Goal: Check status: Check status

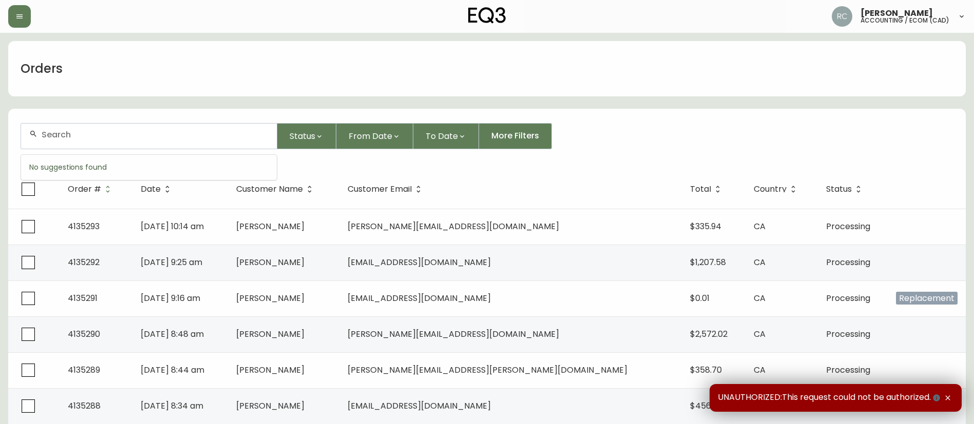
click at [91, 132] on input "text" at bounding box center [155, 135] width 227 height 10
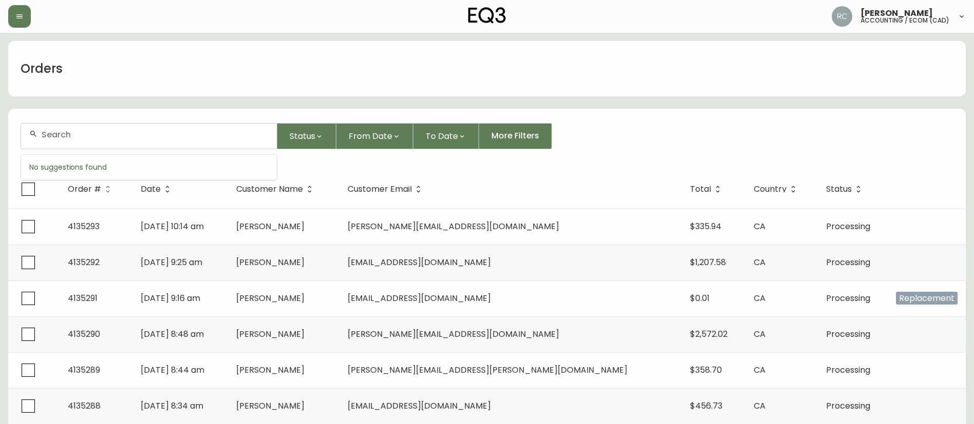
paste input "8505898"
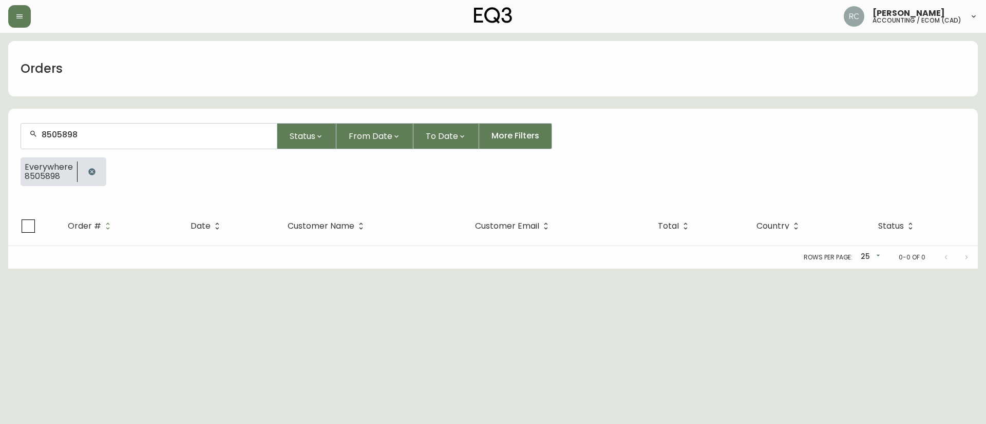
click at [103, 149] on form "8505898 Status From Date To Date More Filters Everywhere 8505898" at bounding box center [492, 159] width 969 height 96
click at [108, 132] on input "8505898" at bounding box center [155, 135] width 227 height 10
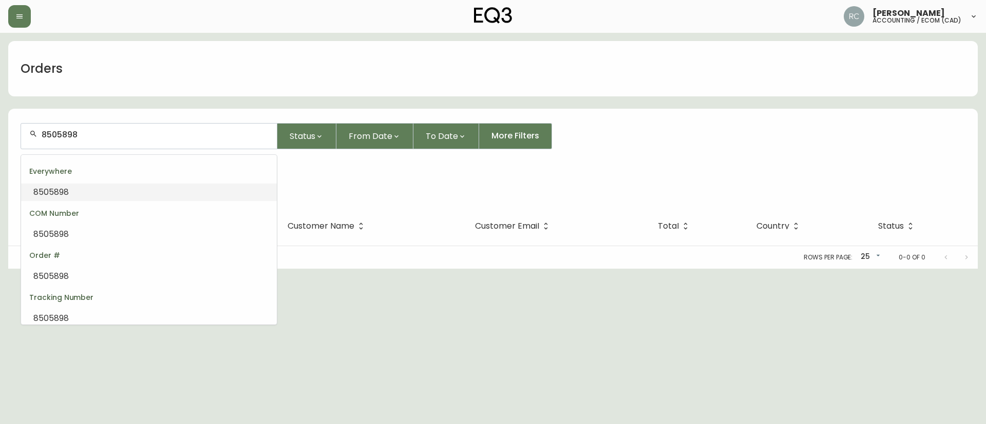
click at [109, 132] on input "8505898" at bounding box center [155, 135] width 227 height 10
paste input "4132583"
type input "4132583"
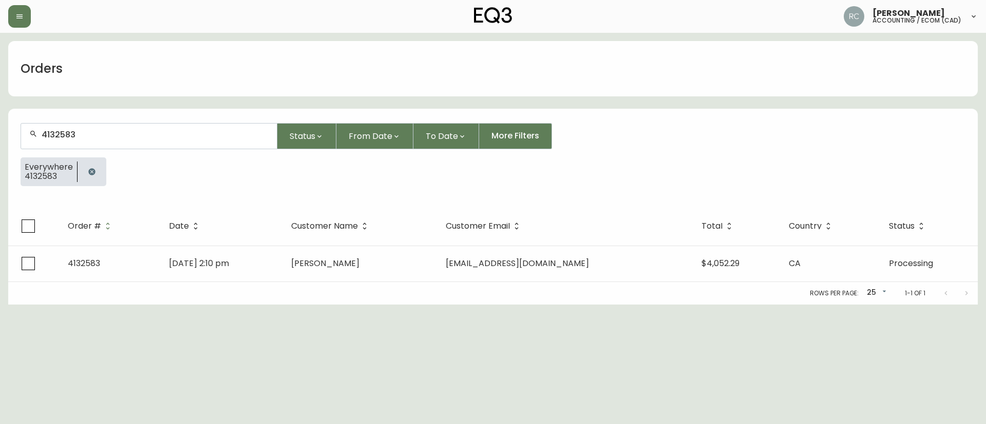
type input "4132583"
click at [94, 170] on icon "button" at bounding box center [92, 172] width 8 height 8
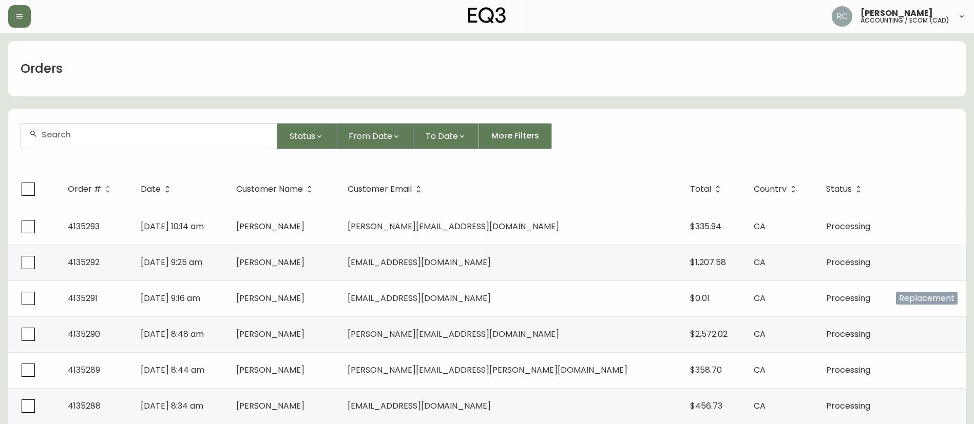
click at [155, 131] on input "text" at bounding box center [155, 135] width 227 height 10
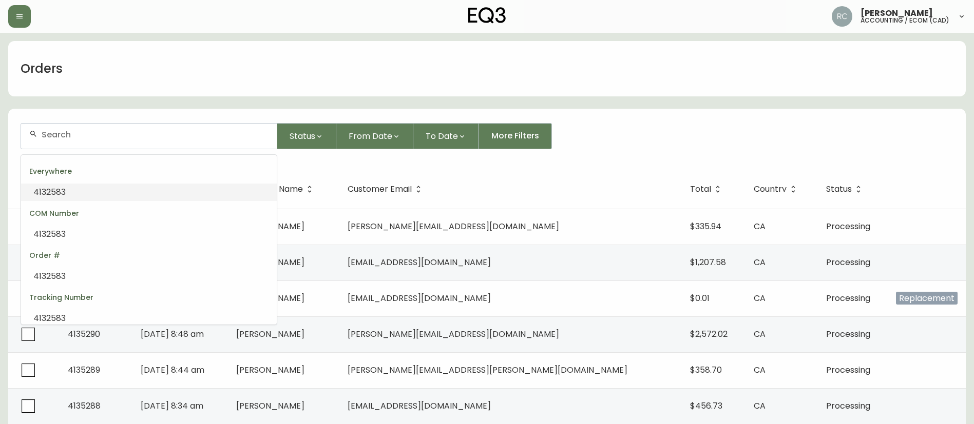
paste input "4132583"
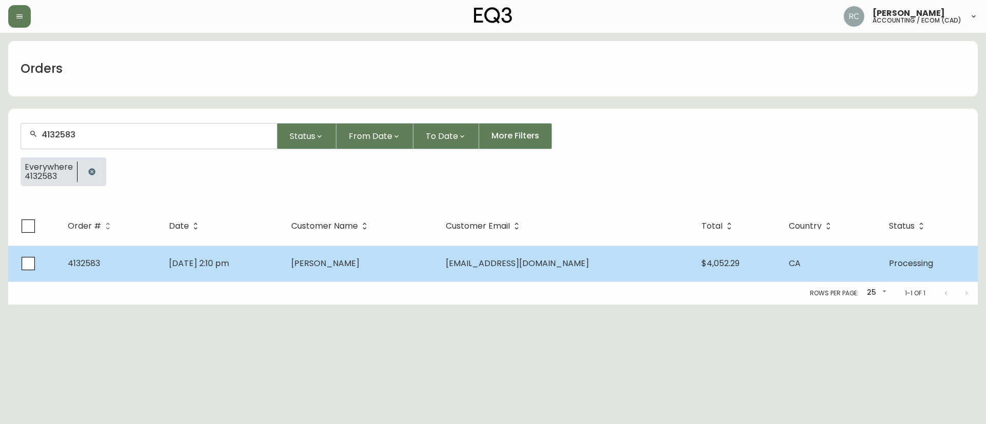
type input "4132583"
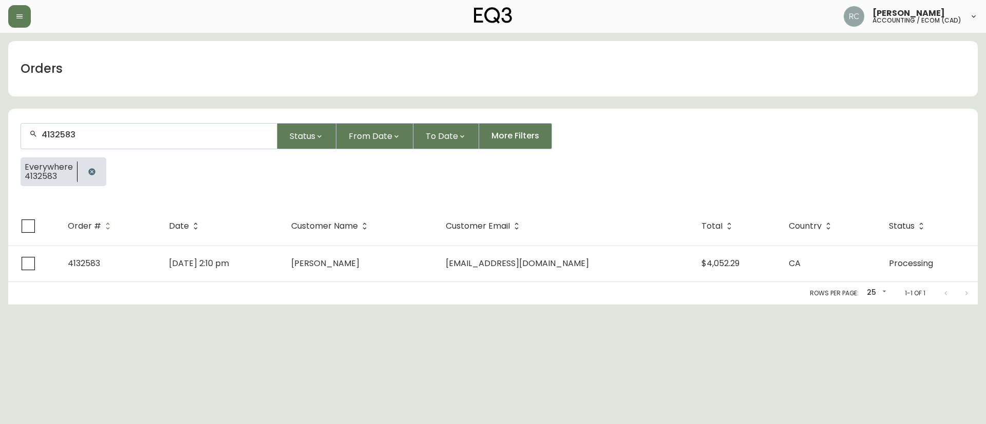
drag, startPoint x: 351, startPoint y: 271, endPoint x: 346, endPoint y: 273, distance: 5.3
click at [350, 271] on td "Richard Thoman" at bounding box center [360, 264] width 155 height 36
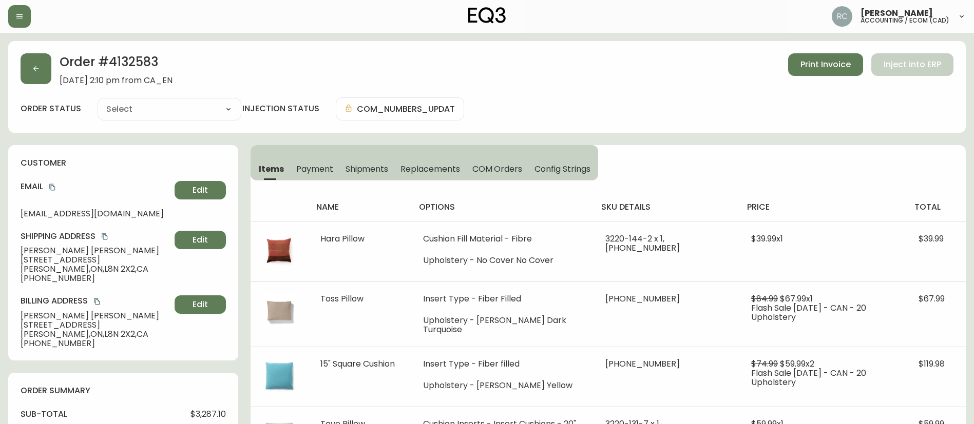
type input "Processing"
select select "PROCESSING"
click at [322, 168] on span "Payment" at bounding box center [314, 169] width 37 height 11
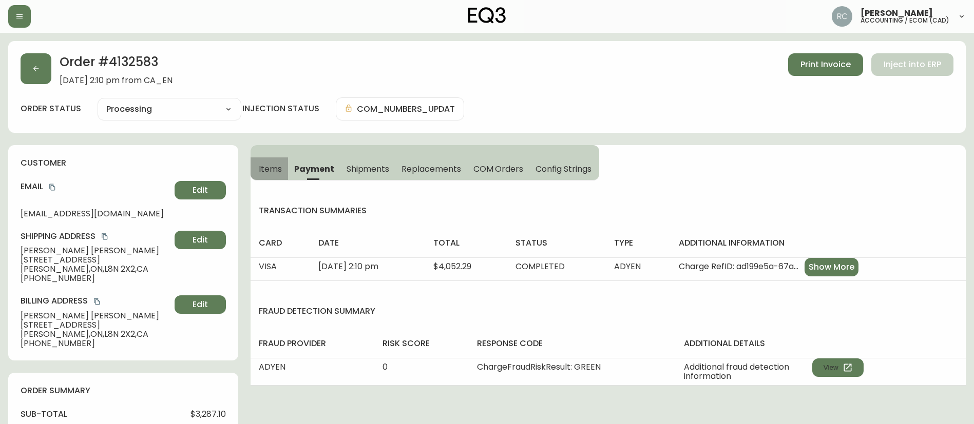
click at [281, 168] on span "Items" at bounding box center [270, 169] width 23 height 11
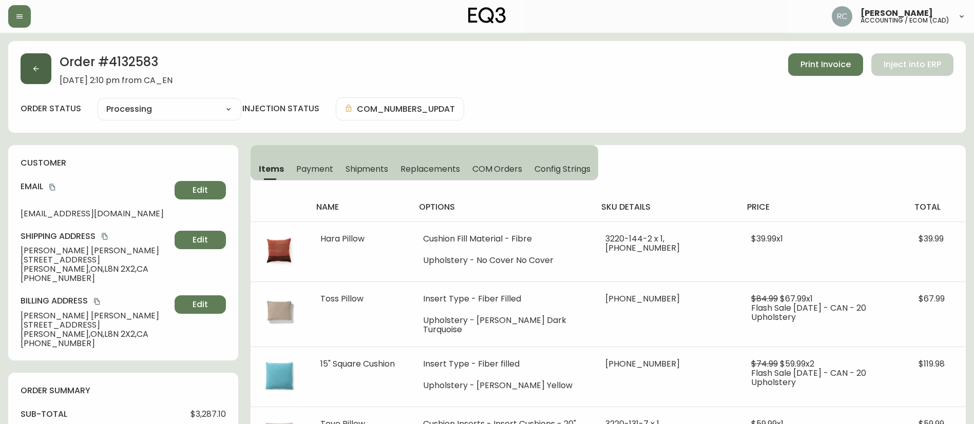
click at [42, 66] on button "button" at bounding box center [36, 68] width 31 height 31
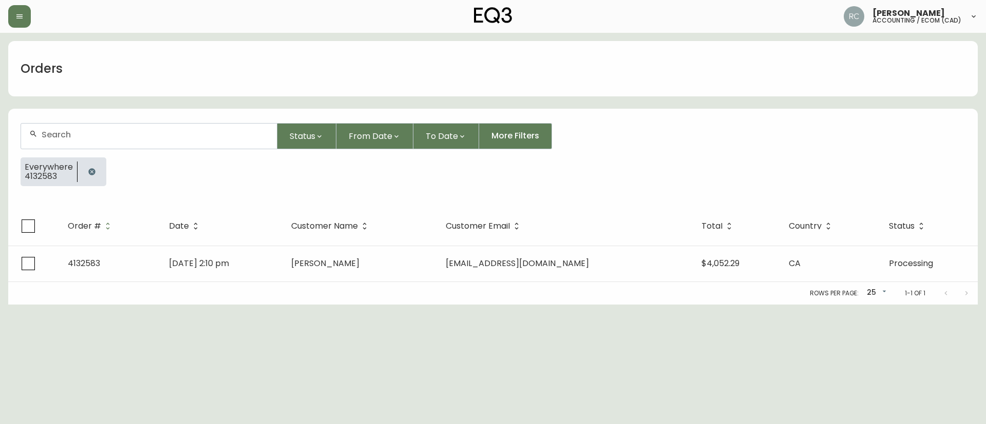
drag, startPoint x: 93, startPoint y: 172, endPoint x: 95, endPoint y: 160, distance: 13.0
click at [93, 172] on icon "button" at bounding box center [91, 171] width 7 height 7
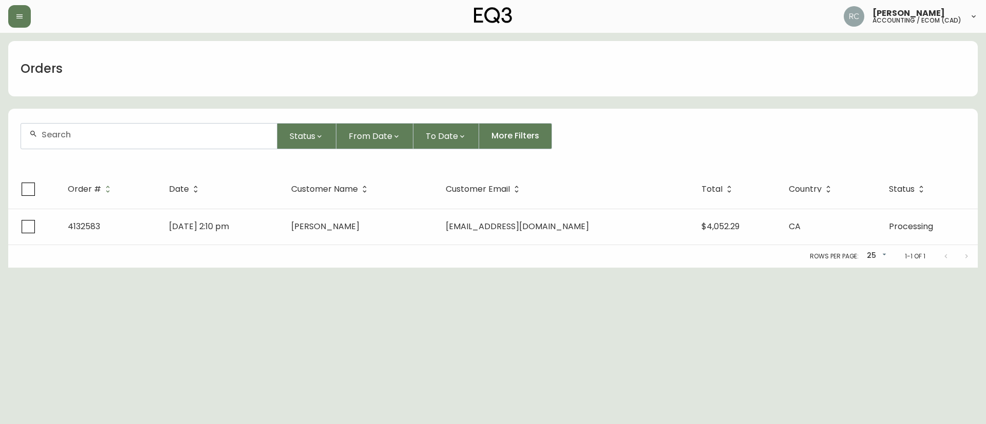
click at [108, 137] on input "text" at bounding box center [155, 135] width 227 height 10
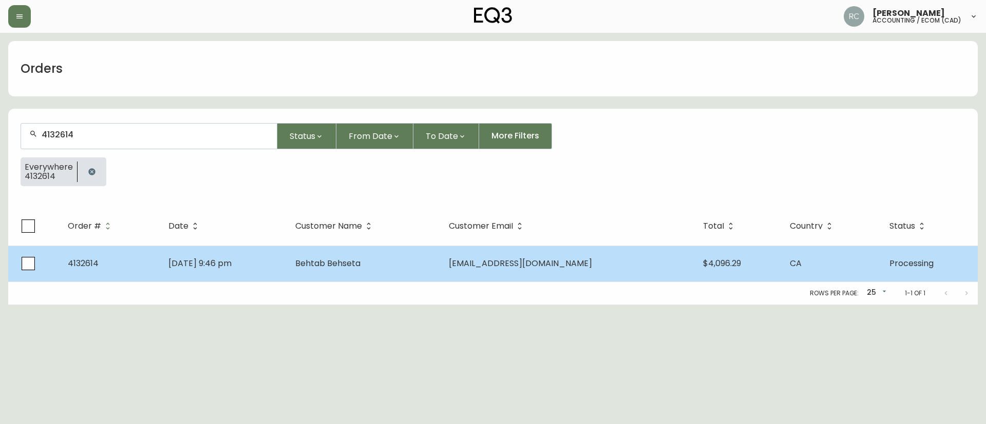
type input "4132614"
click at [227, 266] on span "Apr 22 2025, 9:46 pm" at bounding box center [199, 264] width 63 height 12
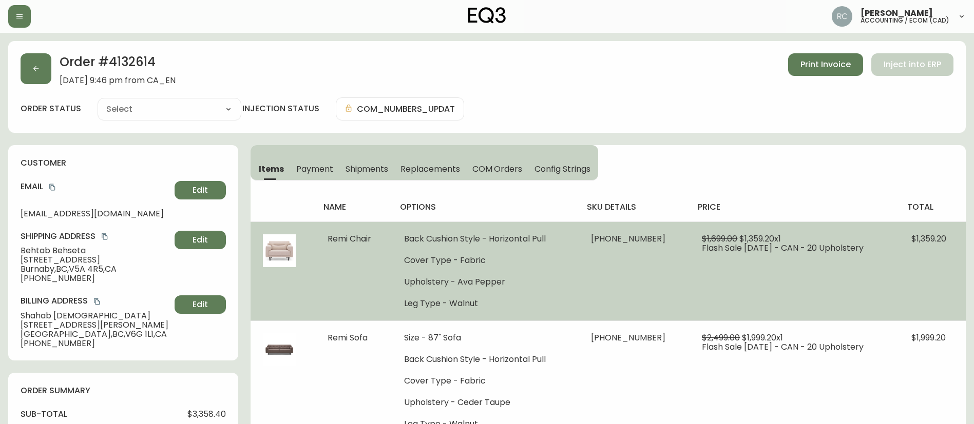
type input "Processing"
select select "PROCESSING"
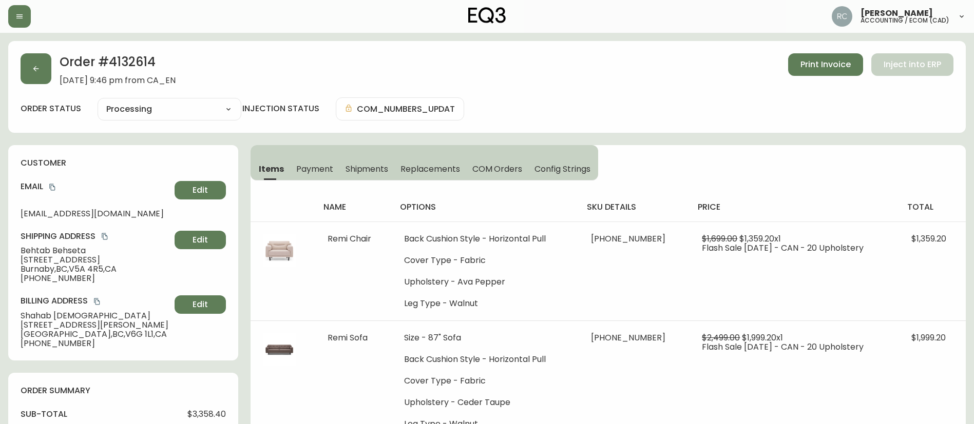
click at [307, 171] on span "Payment" at bounding box center [314, 169] width 37 height 11
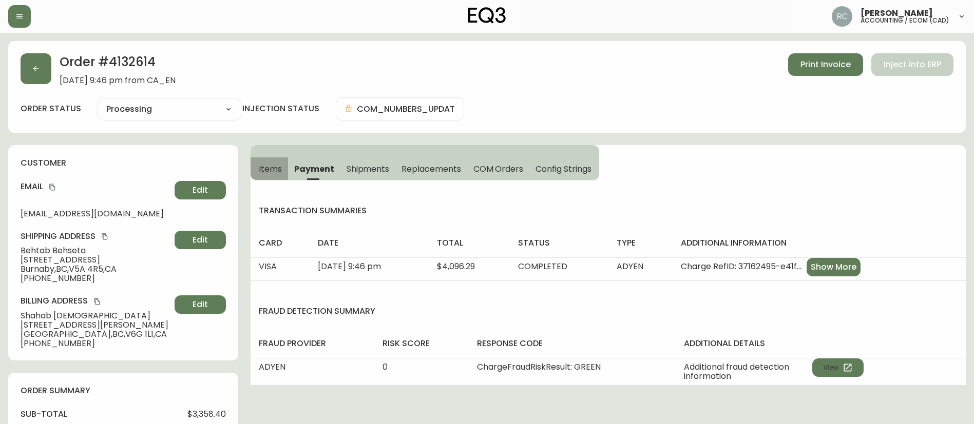
click at [261, 171] on span "Items" at bounding box center [270, 169] width 23 height 11
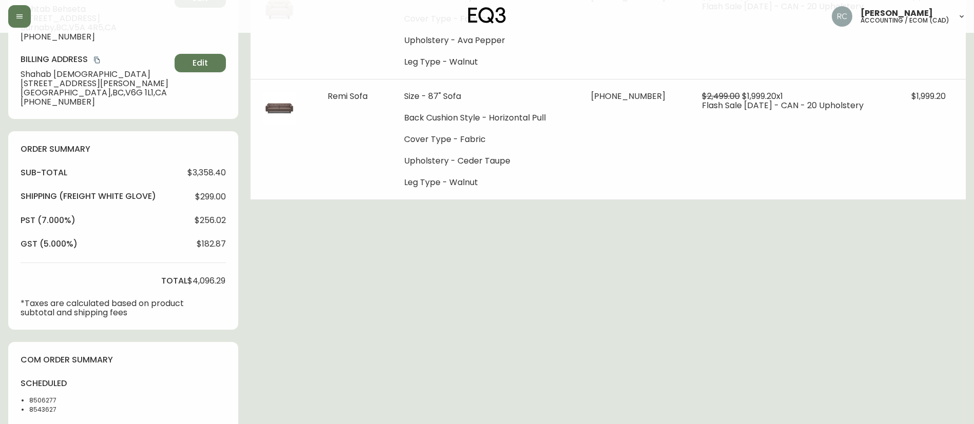
scroll to position [205, 0]
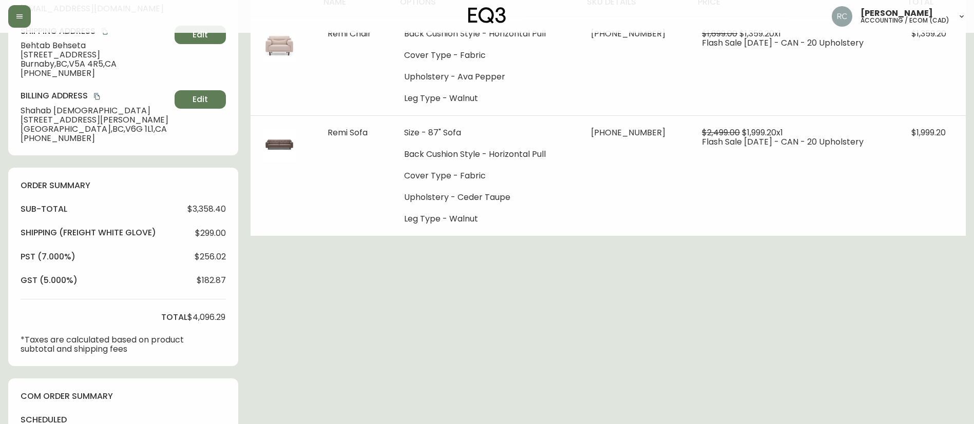
click at [315, 289] on div "Order # 4132614 April 22, 2025 at 9:46 pm from CA_EN Print Invoice Inject into …" at bounding box center [486, 268] width 957 height 865
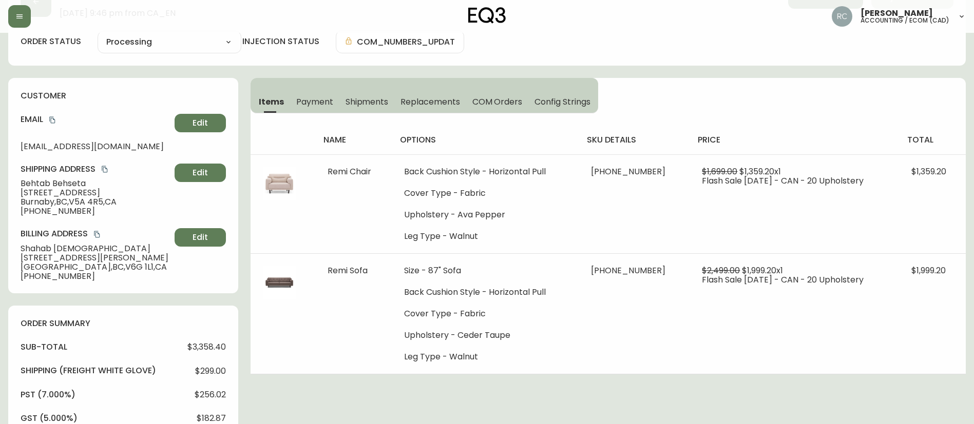
scroll to position [0, 0]
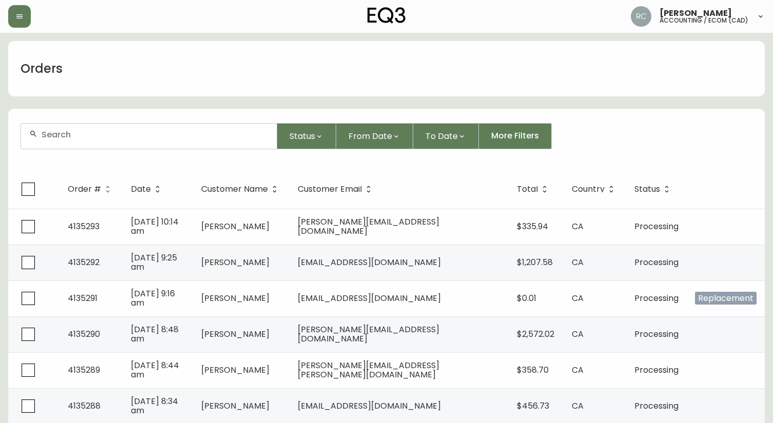
click at [228, 51] on div "Orders" at bounding box center [386, 68] width 757 height 55
click at [298, 135] on span "Status" at bounding box center [302, 136] width 26 height 13
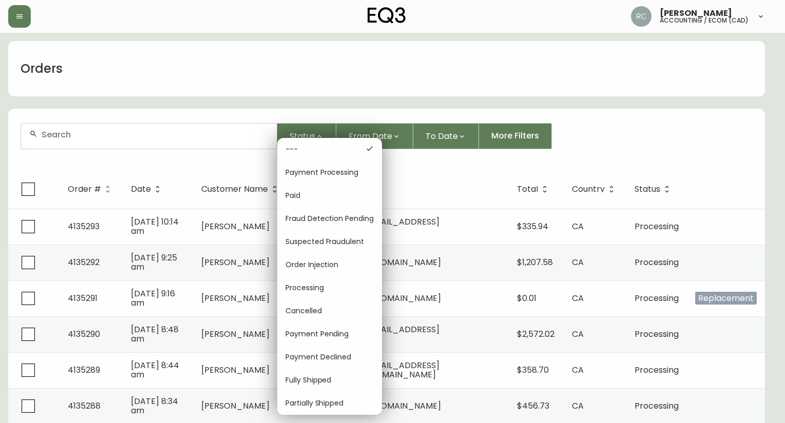
click at [161, 60] on div at bounding box center [392, 211] width 785 height 423
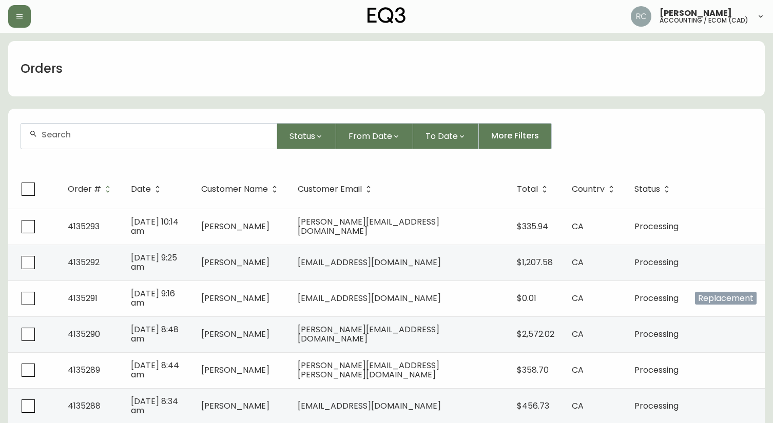
click at [191, 70] on div "Orders" at bounding box center [386, 68] width 757 height 55
